Goal: Information Seeking & Learning: Compare options

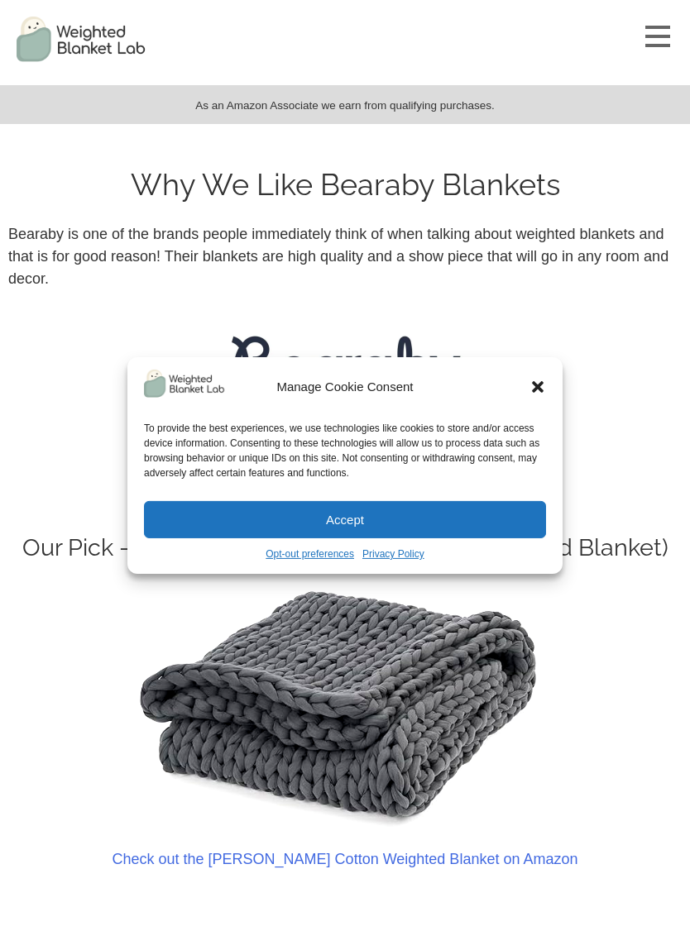
click at [545, 391] on icon "Close dialog" at bounding box center [537, 387] width 17 height 17
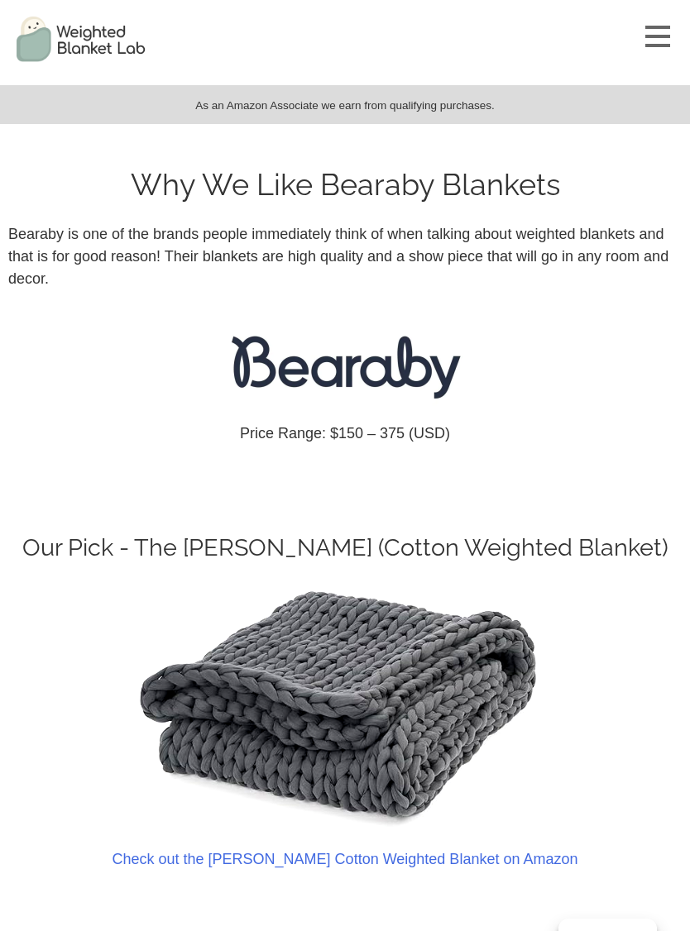
click at [653, 45] on div at bounding box center [657, 45] width 25 height 3
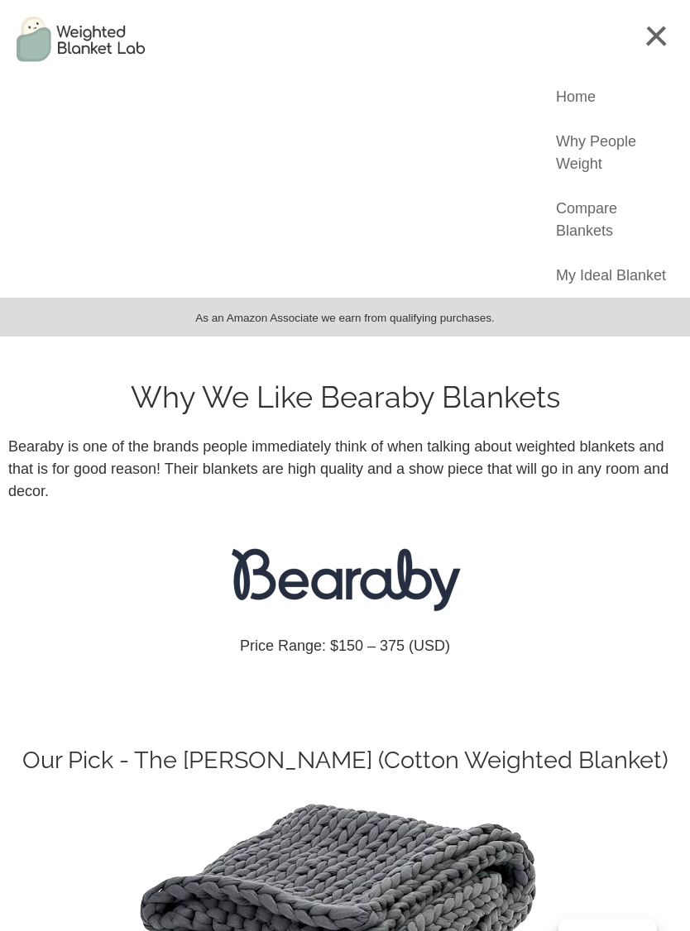
click at [605, 211] on link "Compare Blankets" at bounding box center [615, 220] width 119 height 45
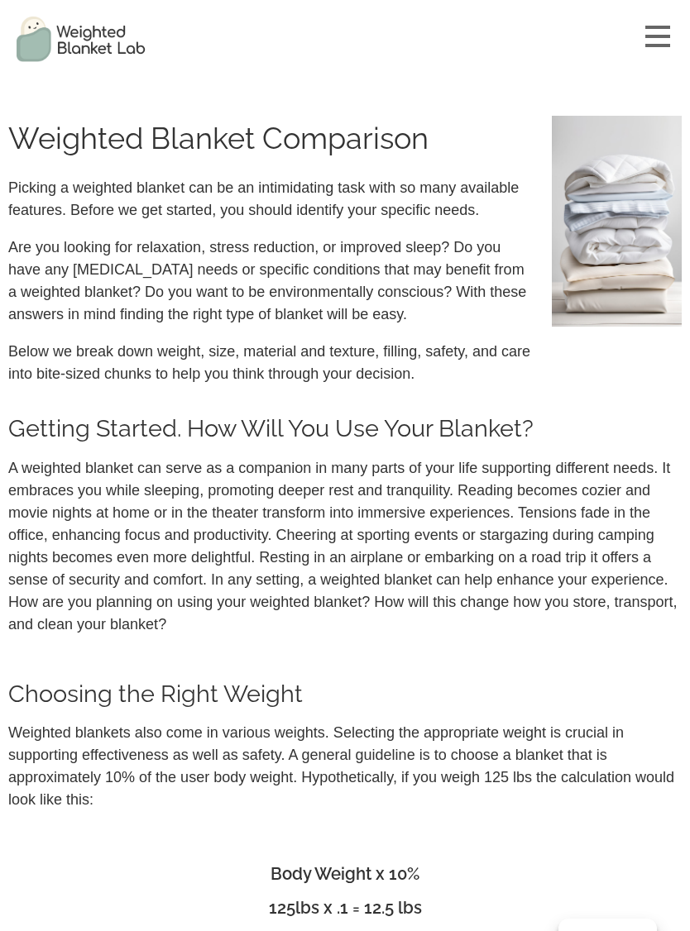
click at [104, 43] on img at bounding box center [82, 39] width 165 height 79
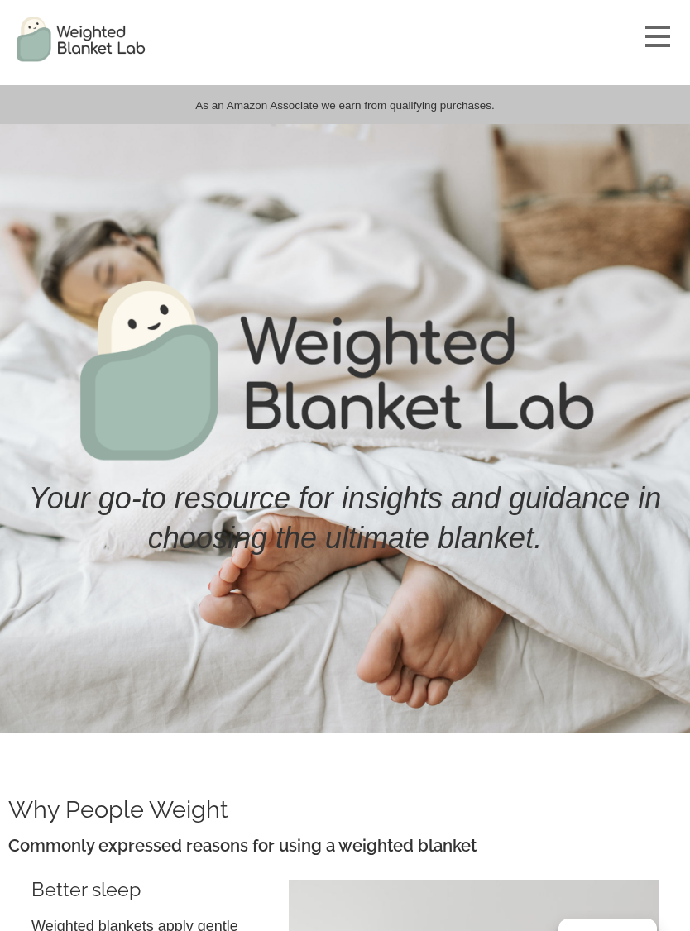
click at [643, 45] on div at bounding box center [657, 36] width 65 height 73
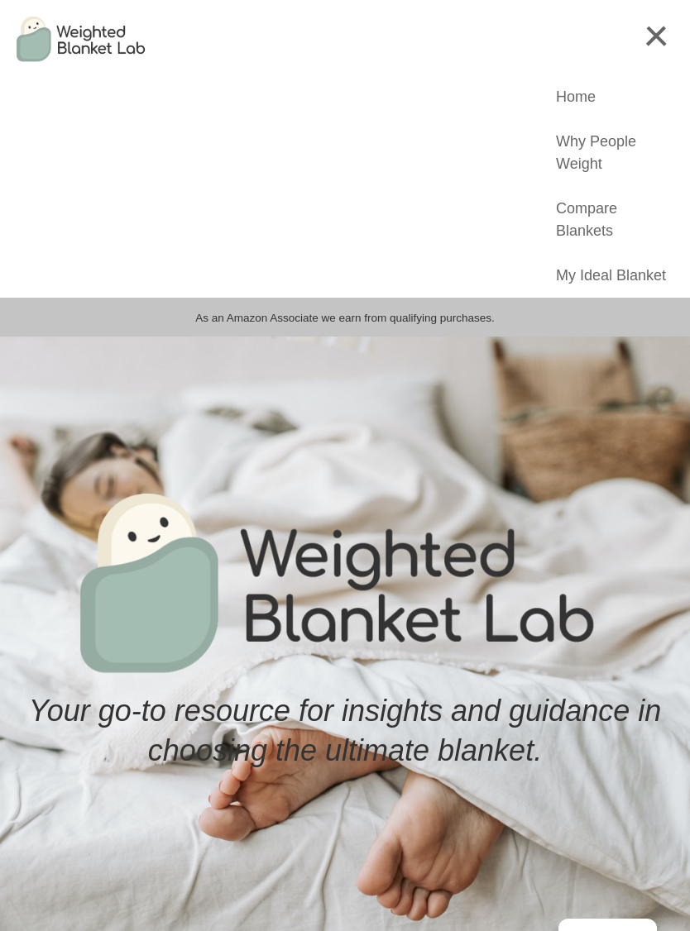
click at [632, 278] on link "My Ideal Blanket" at bounding box center [611, 276] width 110 height 22
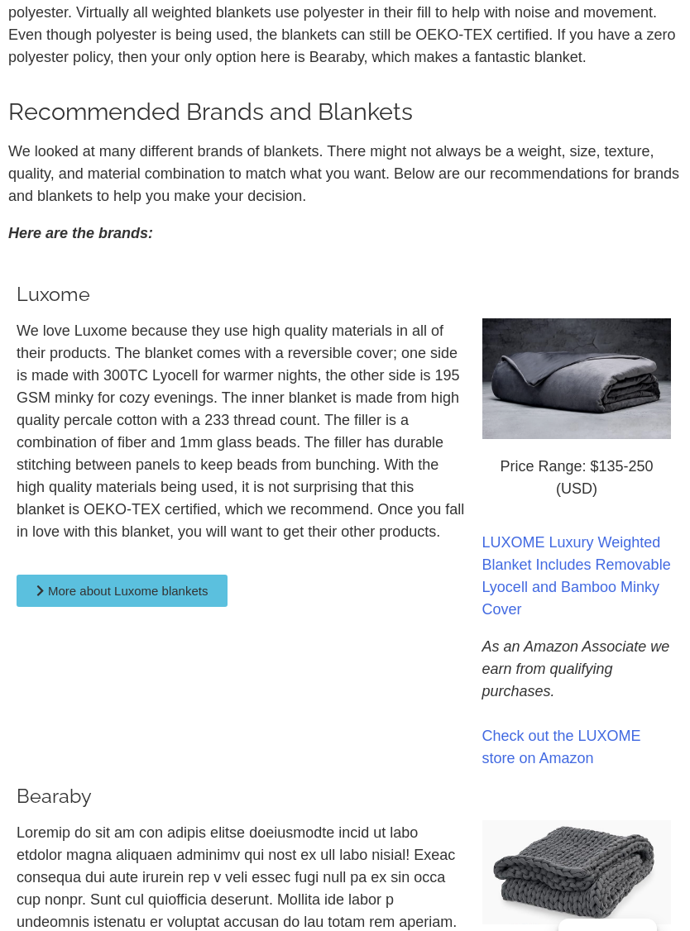
scroll to position [540, 0]
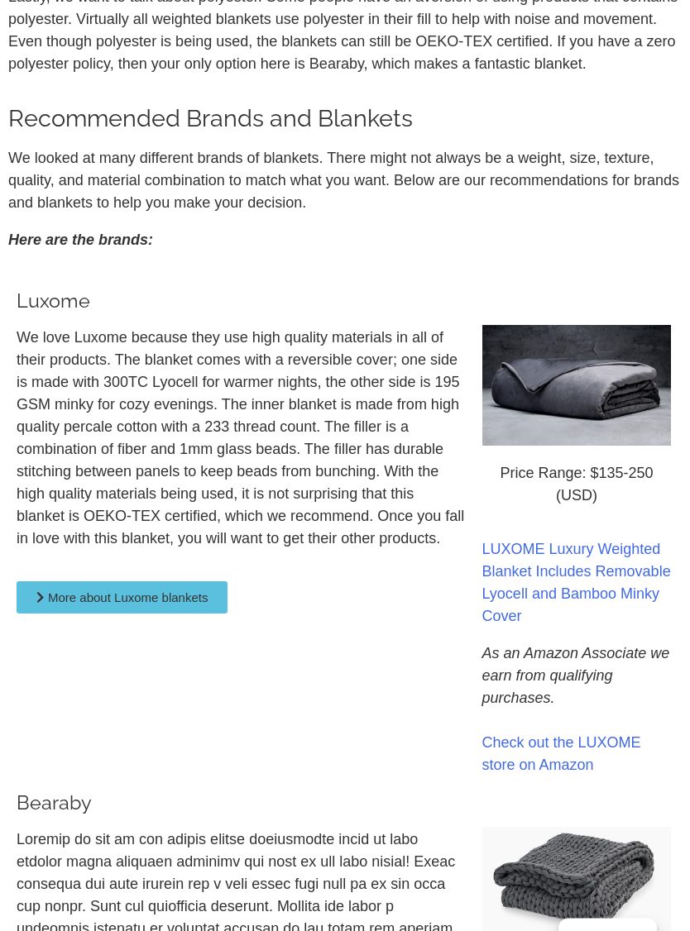
click at [552, 748] on link "Check out the LUXOME store on Amazon" at bounding box center [561, 754] width 159 height 39
